Goal: Book appointment/travel/reservation

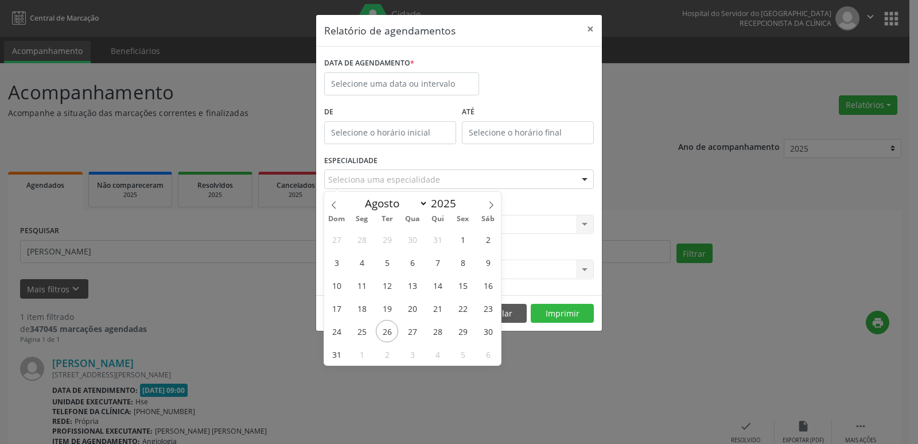
select select "7"
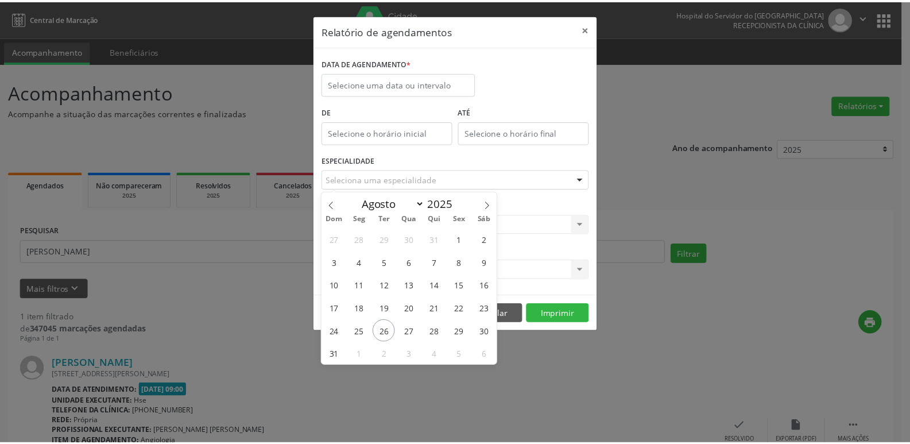
scroll to position [95, 0]
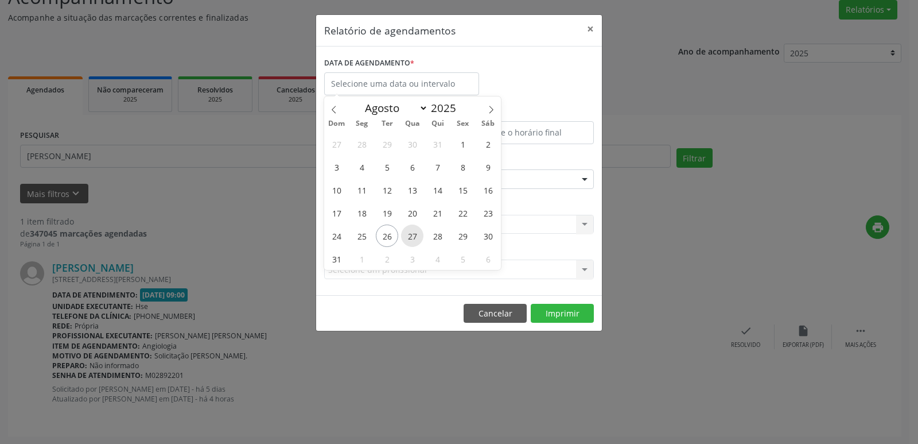
click at [414, 238] on span "27" at bounding box center [412, 235] width 22 height 22
type input "[DATE]"
click at [414, 238] on span "27" at bounding box center [412, 235] width 22 height 22
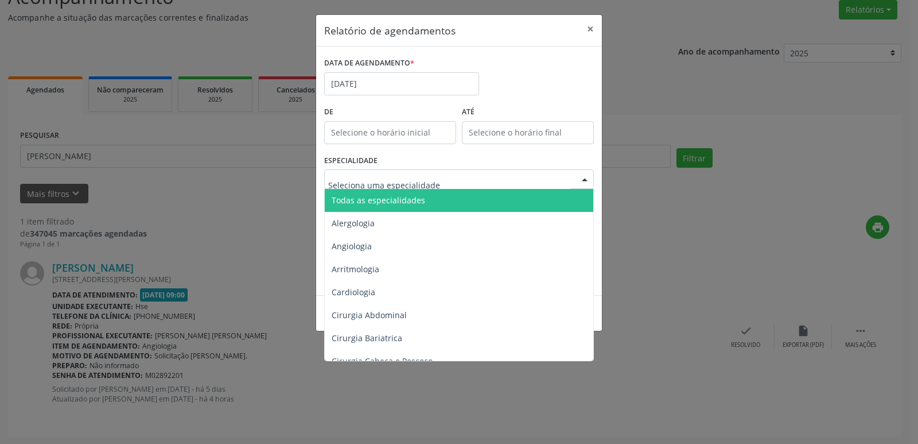
drag, startPoint x: 408, startPoint y: 199, endPoint x: 398, endPoint y: 249, distance: 51.5
click at [412, 205] on span "Todas as especialidades" at bounding box center [460, 200] width 270 height 23
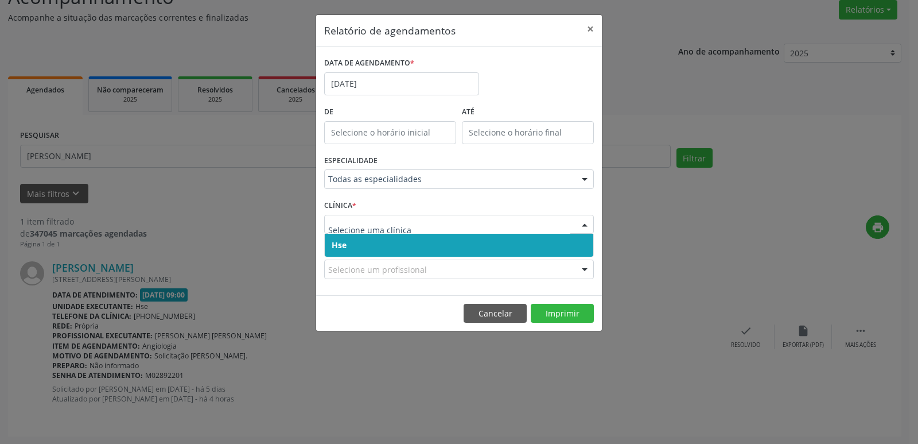
click at [398, 249] on span "Hse" at bounding box center [459, 245] width 269 height 23
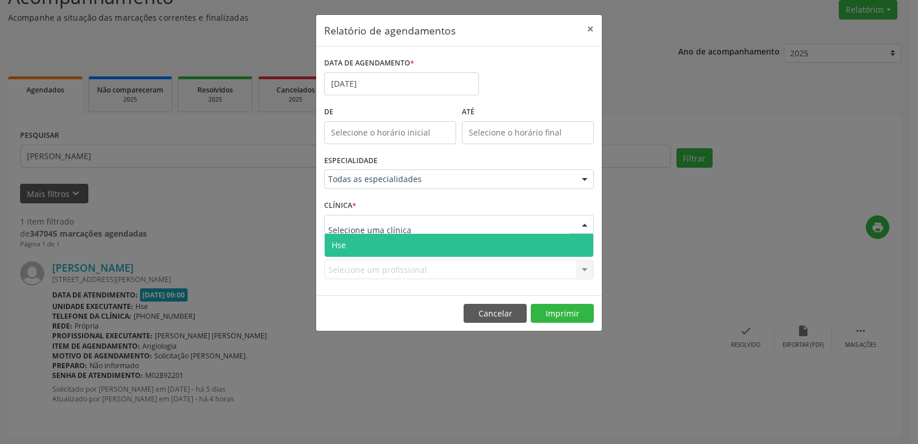
click at [402, 244] on span "Hse" at bounding box center [459, 245] width 269 height 23
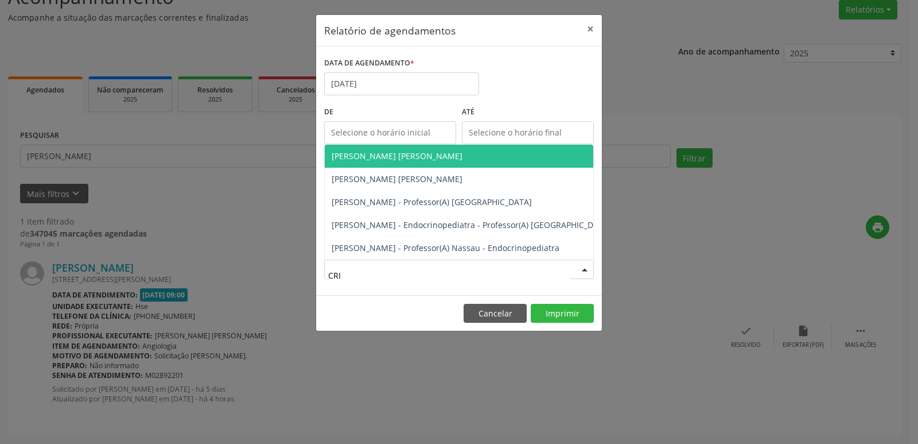
type input "CRIS"
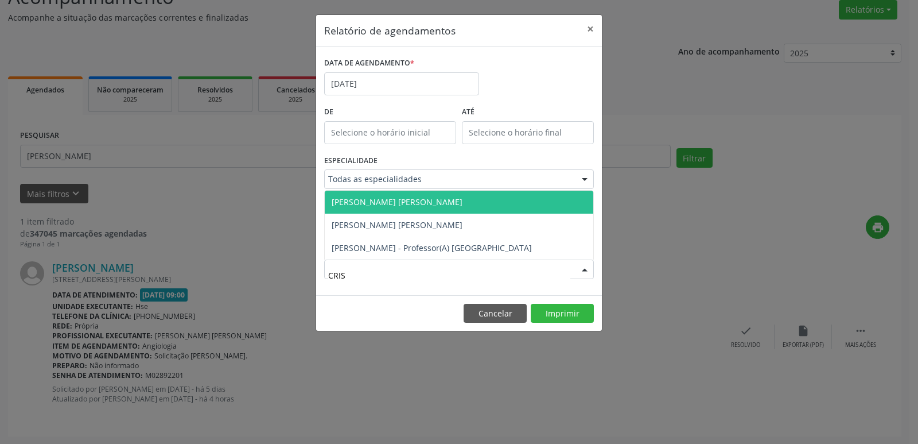
click at [380, 201] on span "[PERSON_NAME] [PERSON_NAME]" at bounding box center [397, 201] width 131 height 11
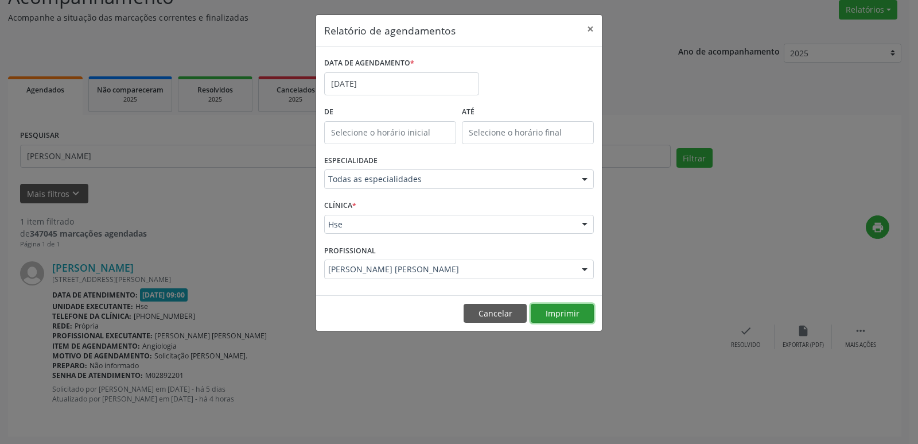
click at [565, 313] on button "Imprimir" at bounding box center [562, 314] width 63 height 20
click at [391, 83] on input "[DATE]" at bounding box center [401, 83] width 155 height 23
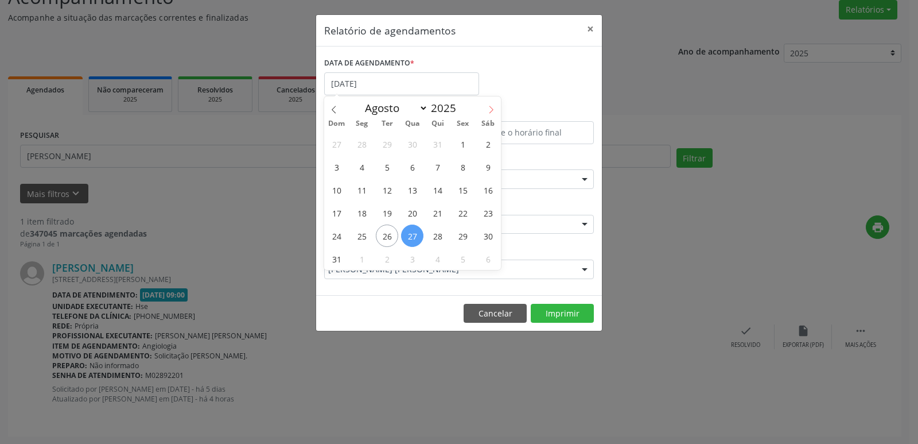
click at [490, 107] on icon at bounding box center [491, 109] width 4 height 7
select select "8"
click at [387, 144] on span "2" at bounding box center [387, 144] width 22 height 22
type input "[DATE]"
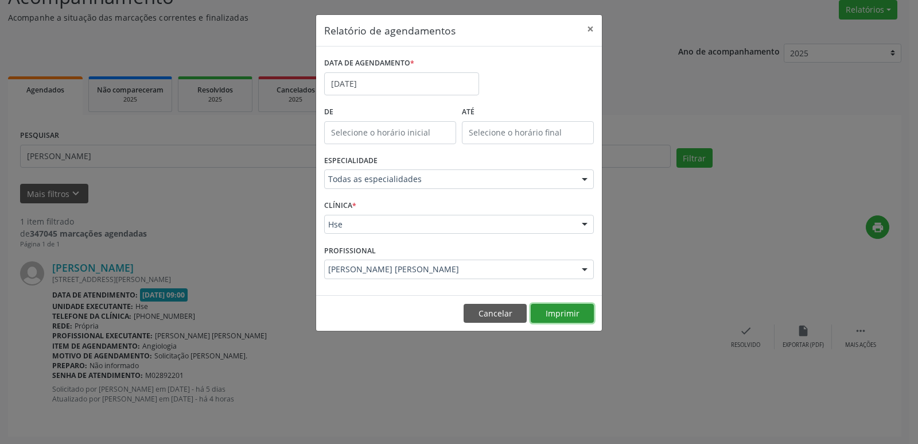
click at [555, 312] on button "Imprimir" at bounding box center [562, 314] width 63 height 20
click at [388, 83] on input "[DATE]" at bounding box center [401, 83] width 155 height 23
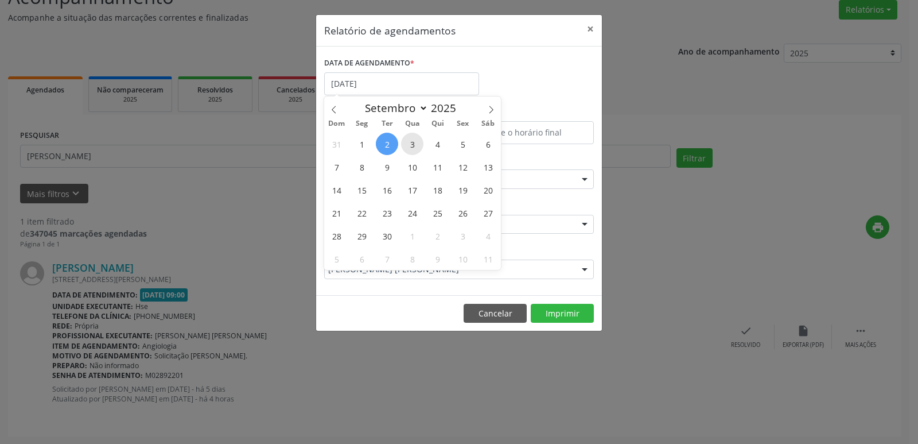
click at [414, 145] on span "3" at bounding box center [412, 144] width 22 height 22
type input "03/09/2025"
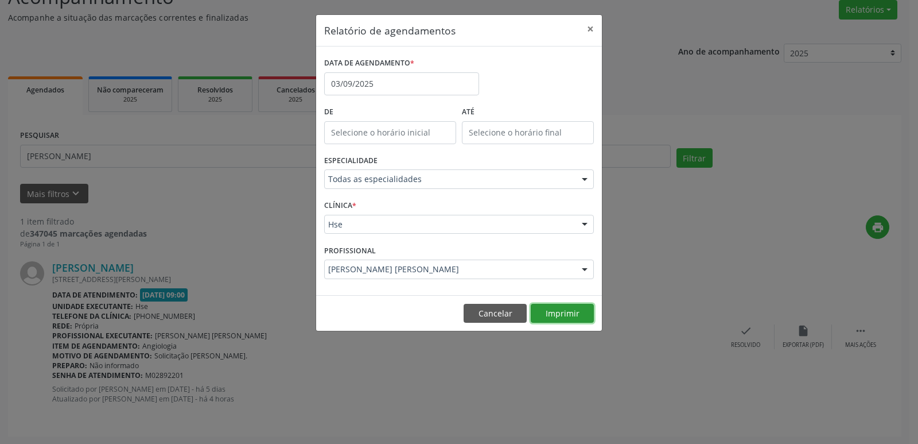
click at [562, 311] on button "Imprimir" at bounding box center [562, 314] width 63 height 20
click at [396, 83] on input "03/09/2025" at bounding box center [401, 83] width 155 height 23
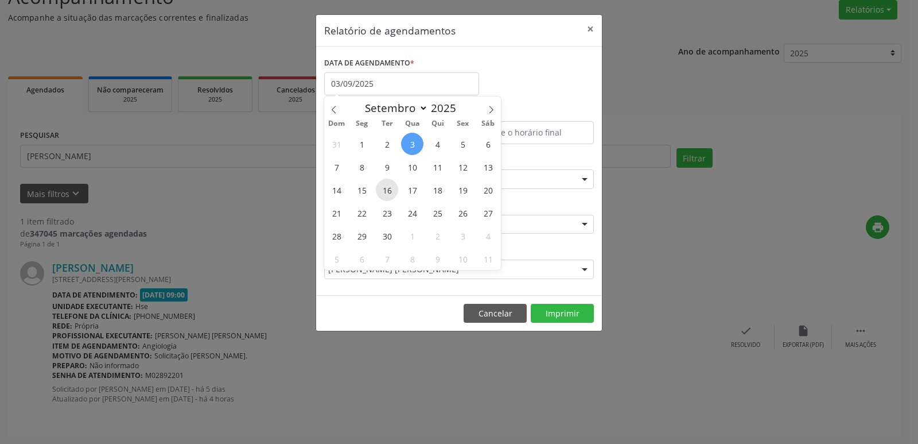
click at [388, 191] on span "16" at bounding box center [387, 189] width 22 height 22
type input "[DATE]"
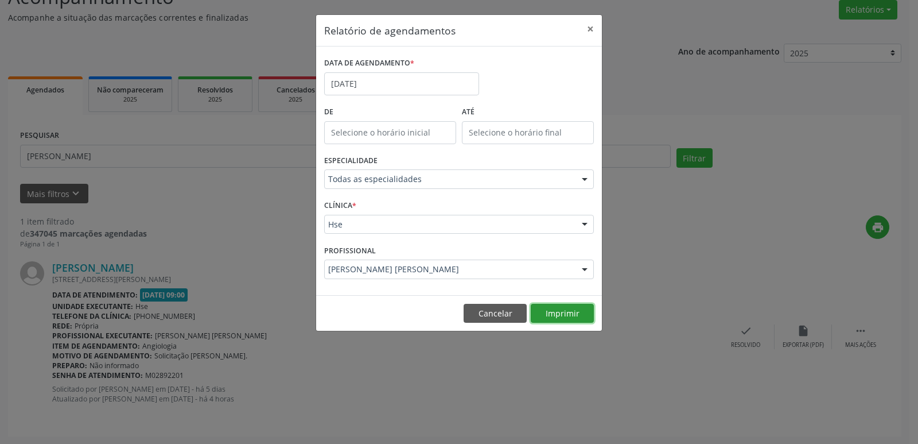
click at [541, 313] on button "Imprimir" at bounding box center [562, 314] width 63 height 20
click at [381, 83] on input "[DATE]" at bounding box center [401, 83] width 155 height 23
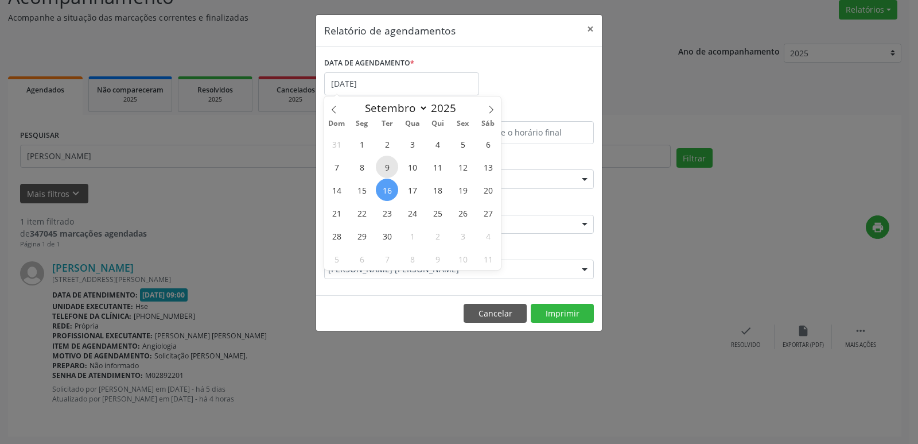
click at [384, 165] on span "9" at bounding box center [387, 167] width 22 height 22
type input "[DATE]"
click at [384, 165] on span "9" at bounding box center [387, 167] width 22 height 22
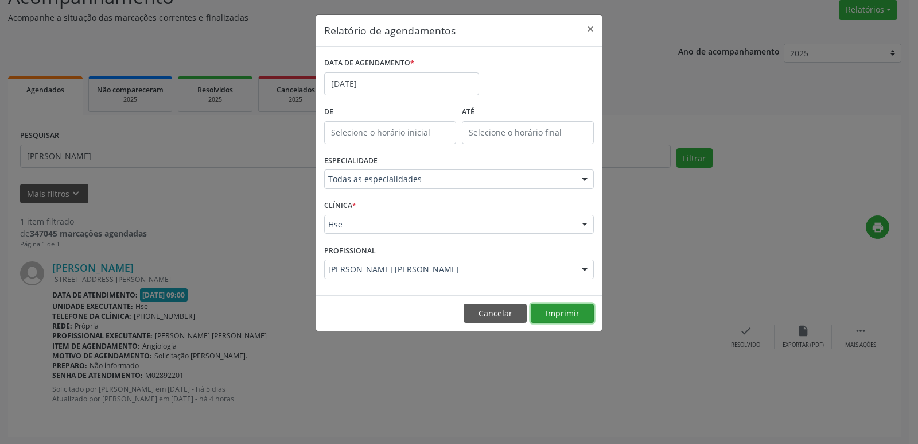
click at [559, 316] on button "Imprimir" at bounding box center [562, 314] width 63 height 20
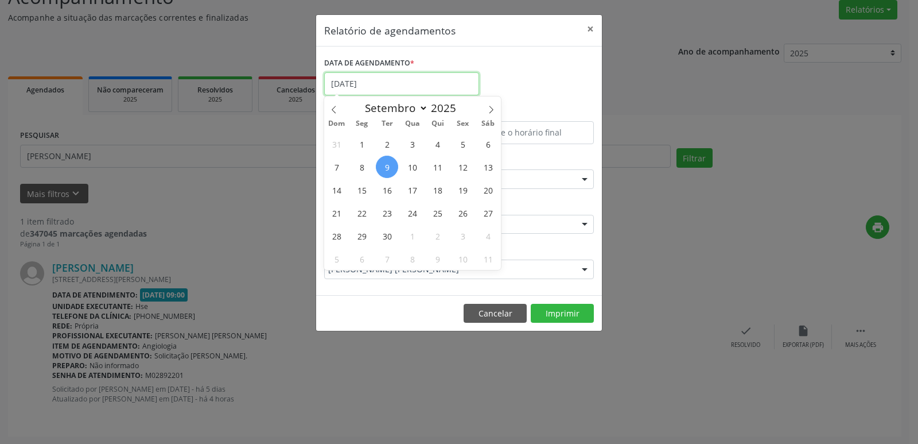
click at [401, 77] on input "[DATE]" at bounding box center [401, 83] width 155 height 23
click at [439, 170] on span "11" at bounding box center [437, 167] width 22 height 22
type input "[DATE]"
click at [439, 170] on span "11" at bounding box center [437, 167] width 22 height 22
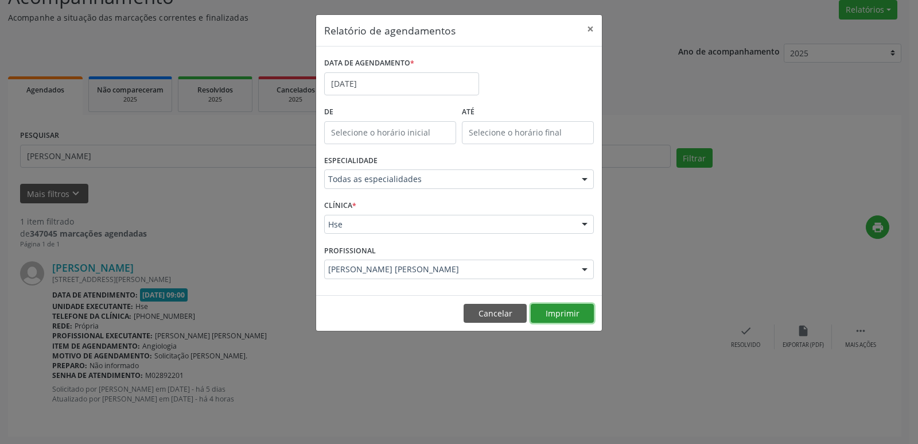
click at [561, 314] on button "Imprimir" at bounding box center [562, 314] width 63 height 20
click at [593, 29] on button "×" at bounding box center [590, 29] width 23 height 28
